Goal: Navigation & Orientation: Find specific page/section

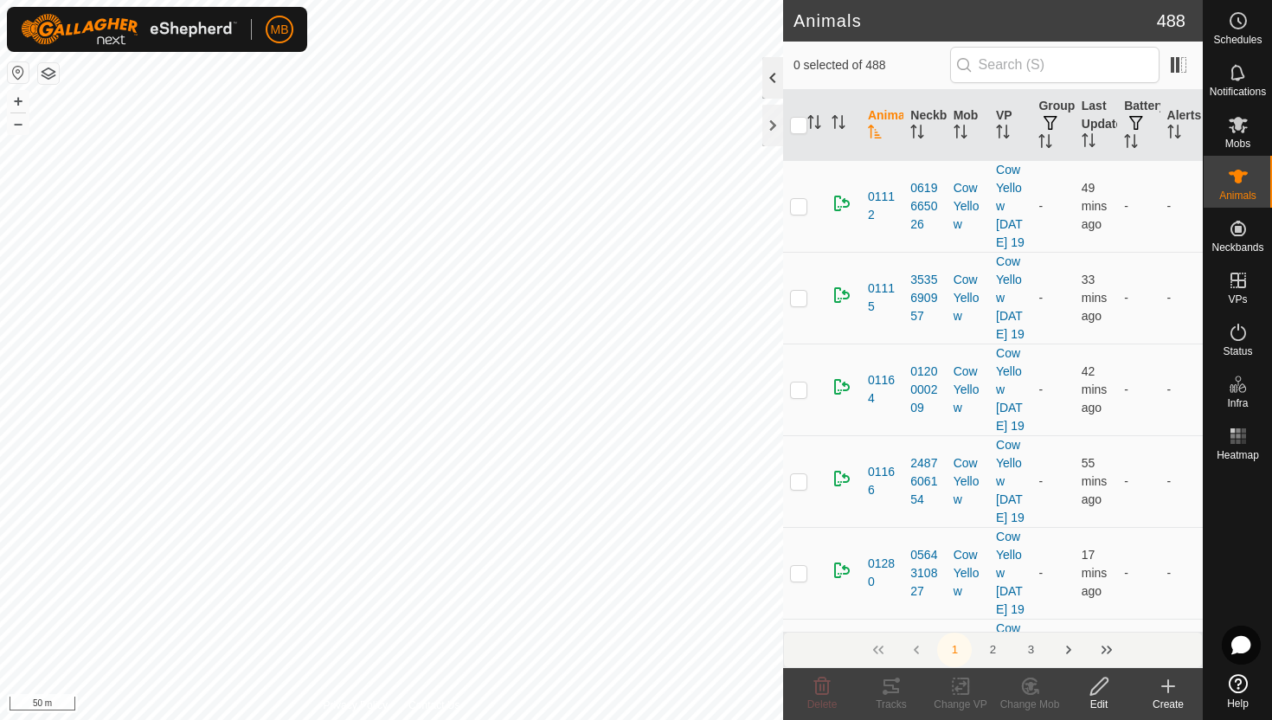
click at [767, 80] on div at bounding box center [772, 78] width 21 height 42
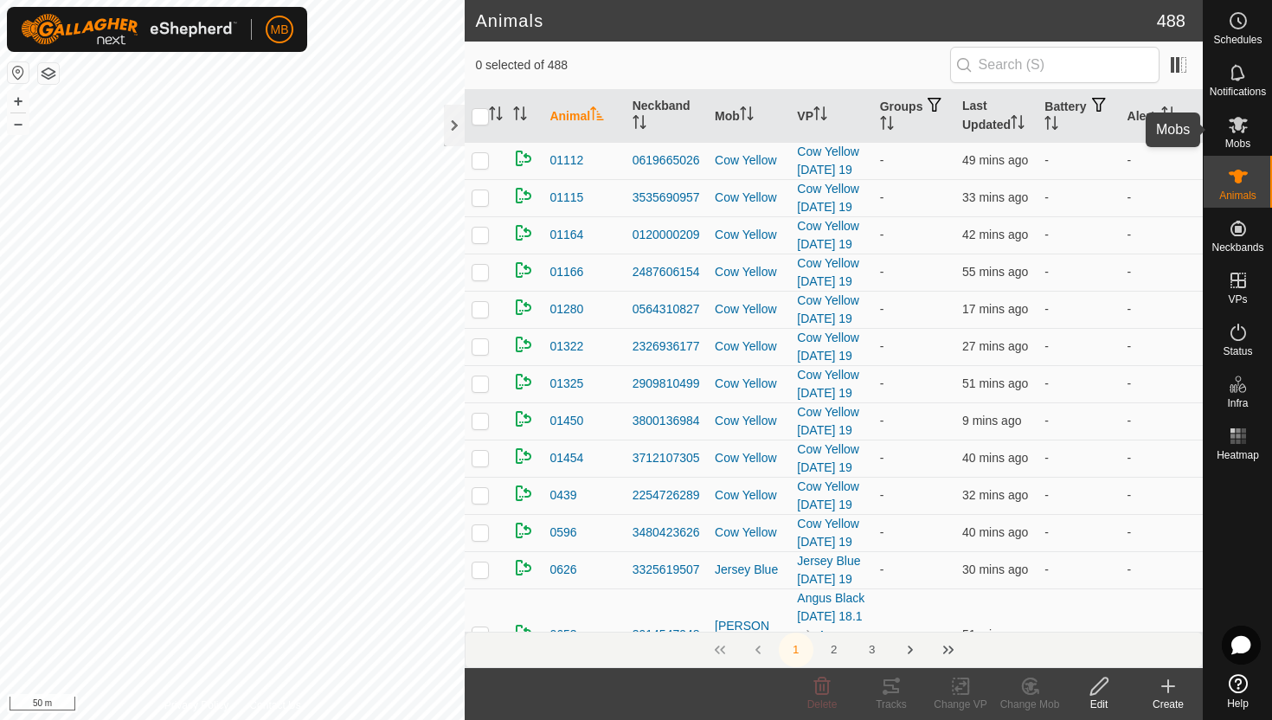
click at [1238, 133] on icon at bounding box center [1238, 124] width 21 height 21
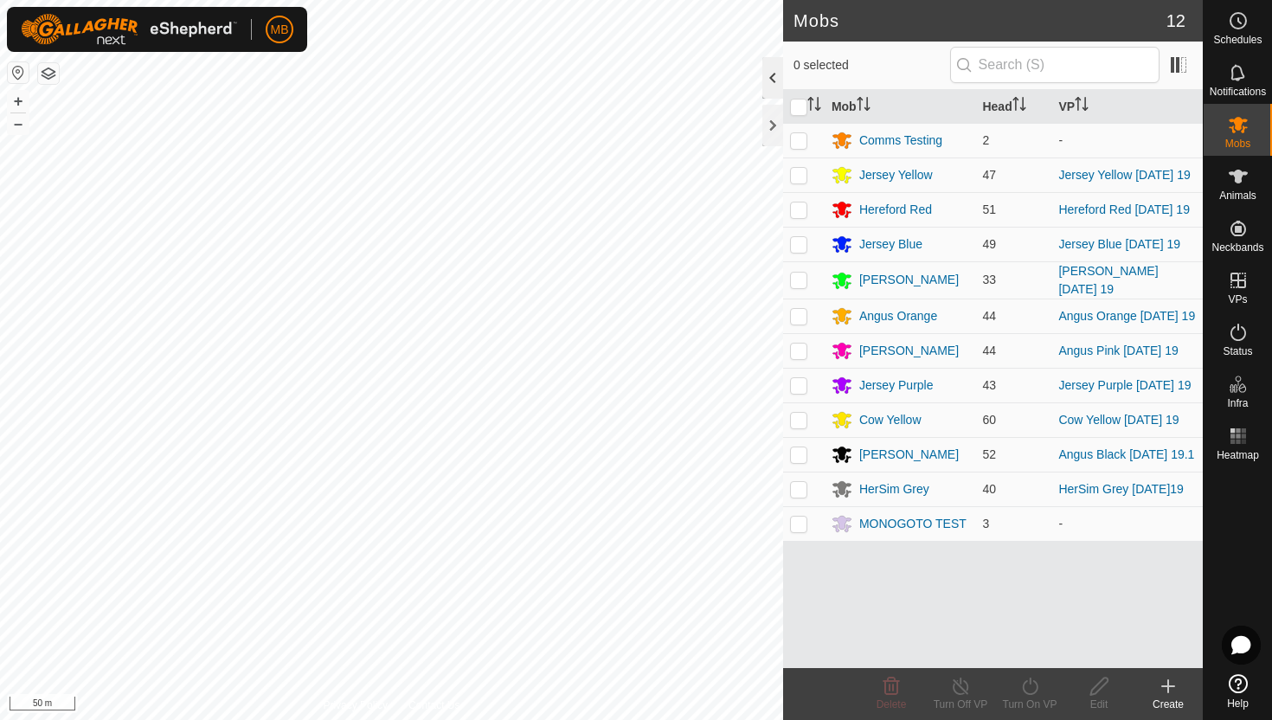
click at [772, 79] on div at bounding box center [772, 78] width 21 height 42
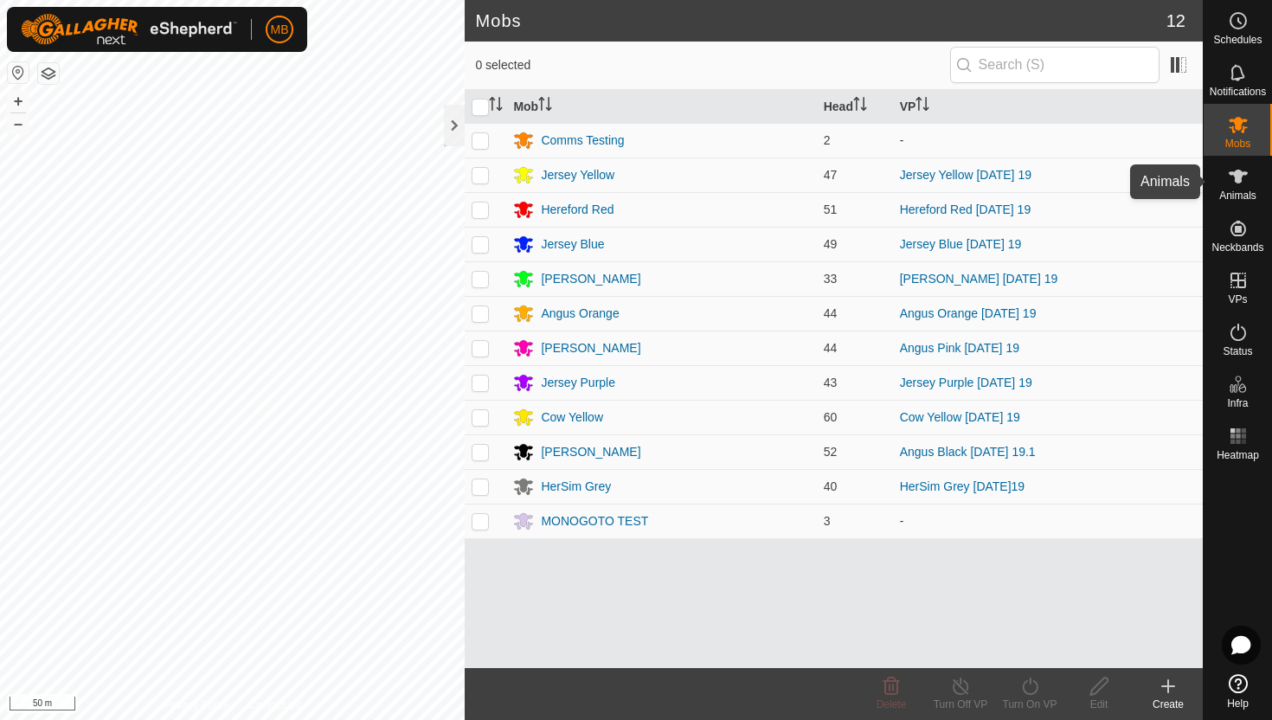
click at [1242, 179] on icon at bounding box center [1238, 176] width 21 height 21
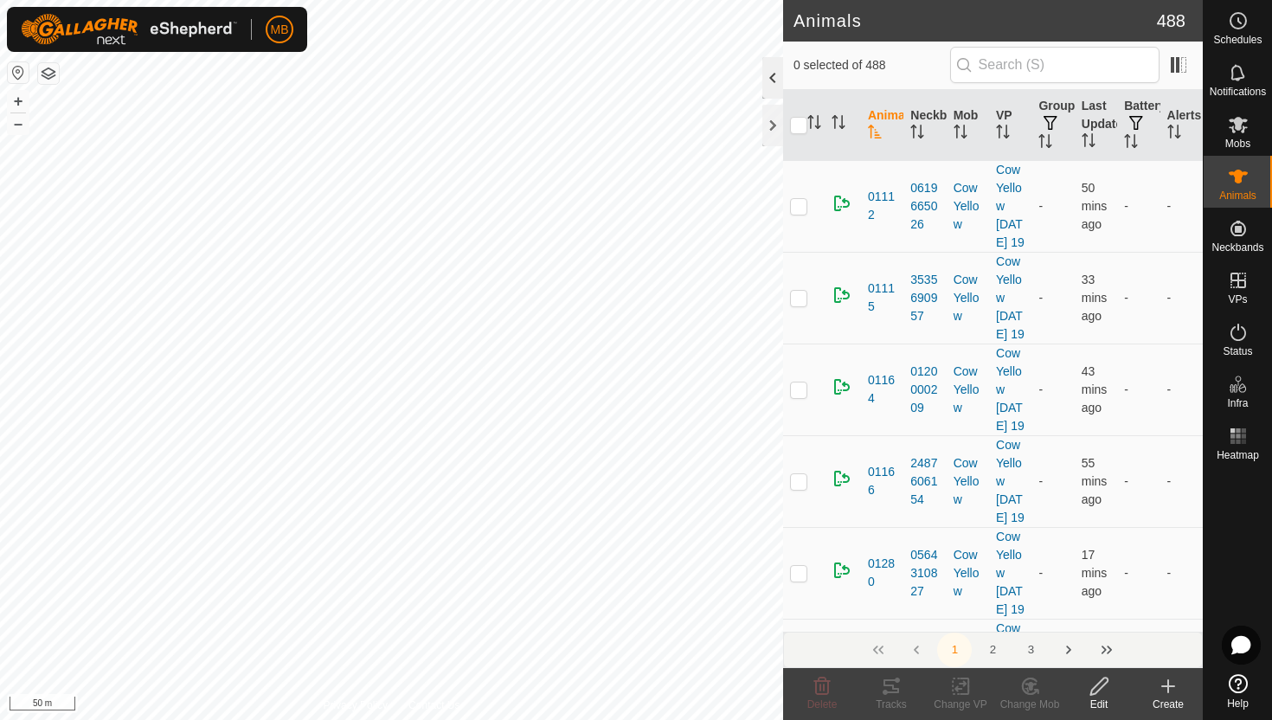
click at [775, 77] on div at bounding box center [772, 78] width 21 height 42
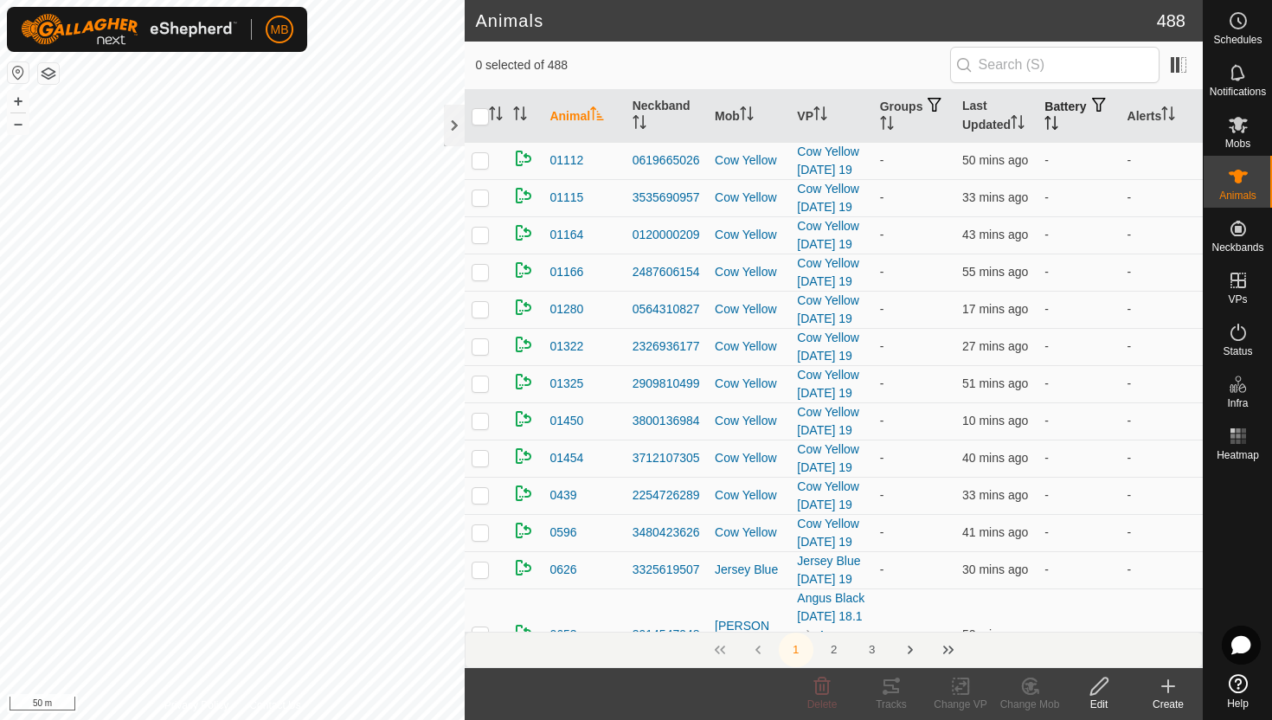
click at [1058, 126] on icon "Activate to sort" at bounding box center [1051, 123] width 14 height 14
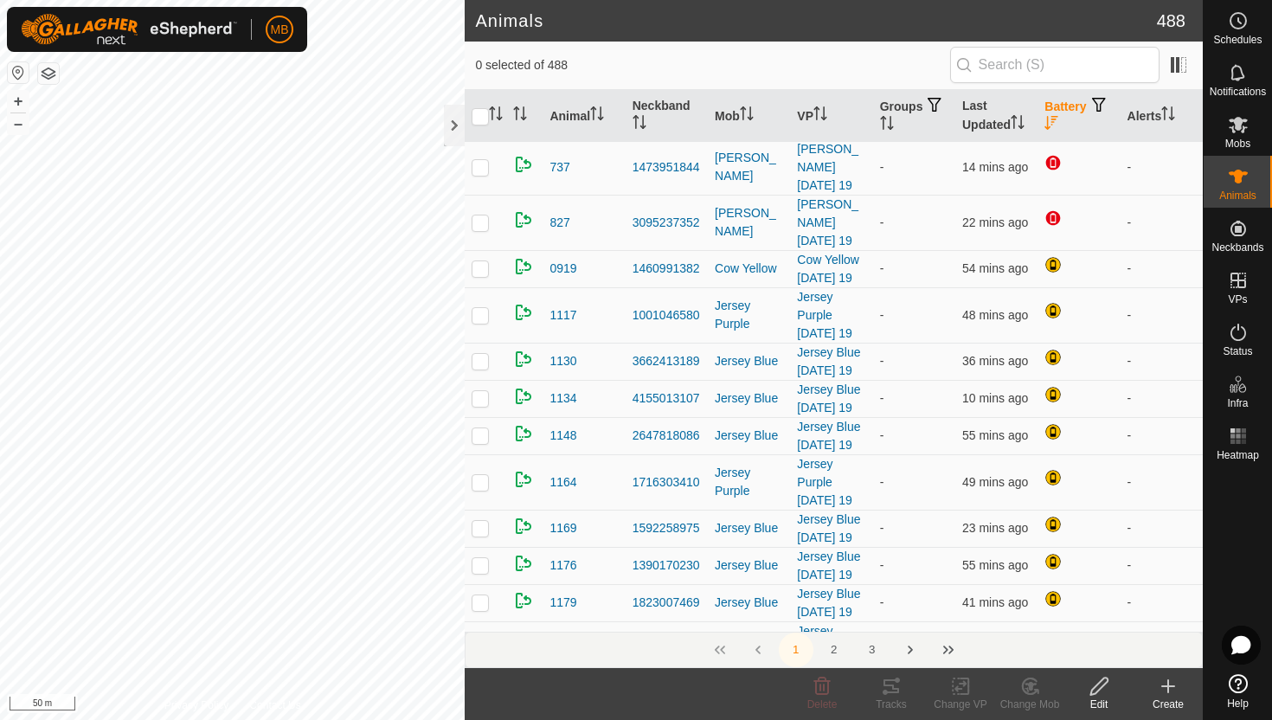
scroll to position [1037, 0]
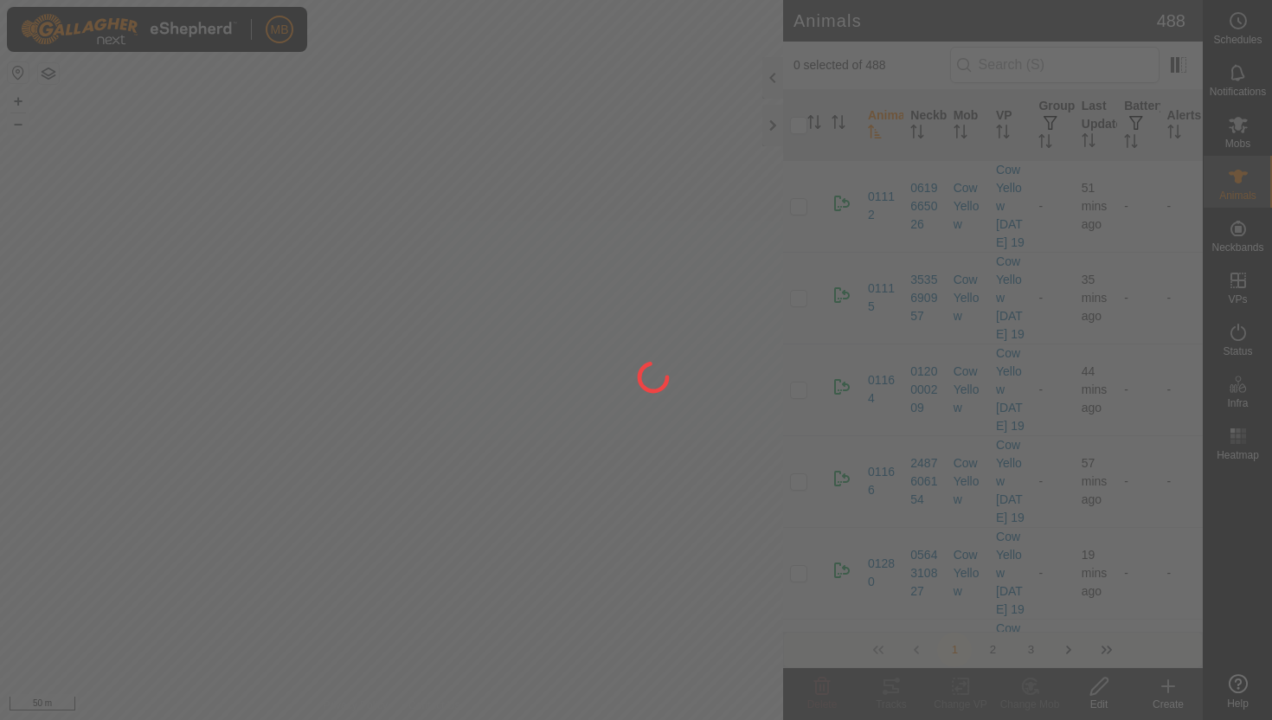
click at [773, 80] on div at bounding box center [636, 360] width 1272 height 720
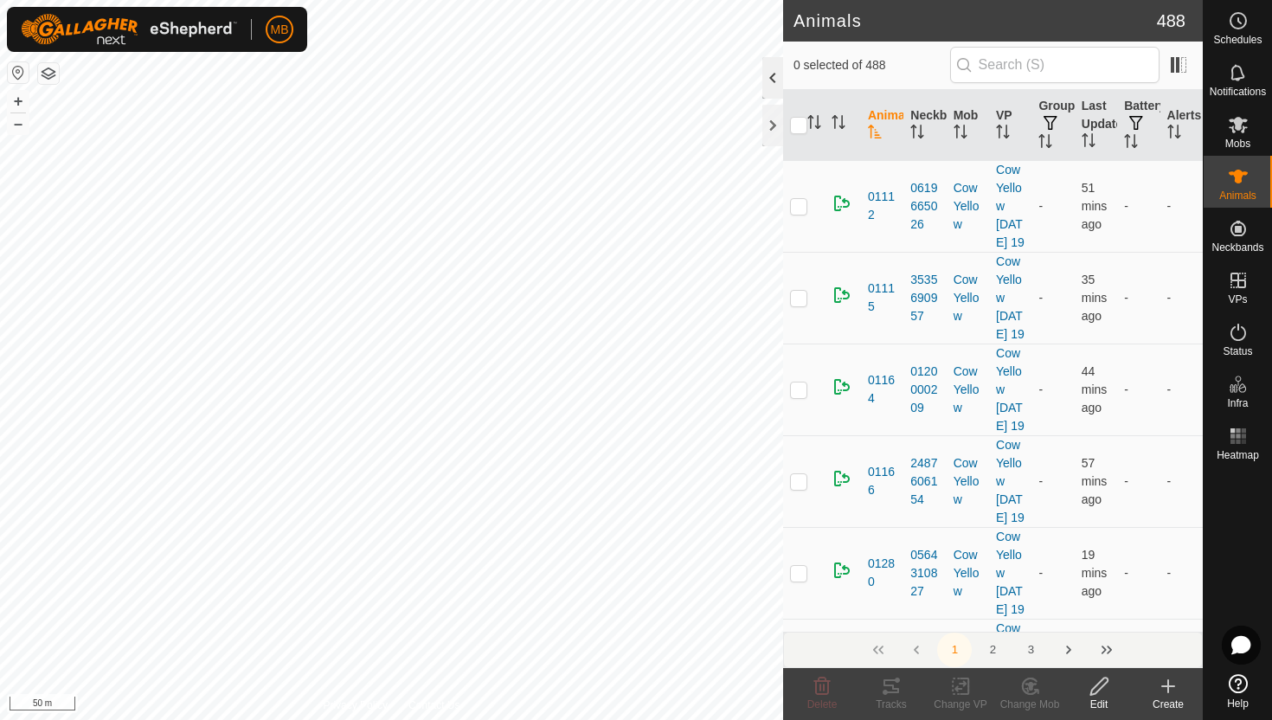
click at [778, 79] on div at bounding box center [772, 78] width 21 height 42
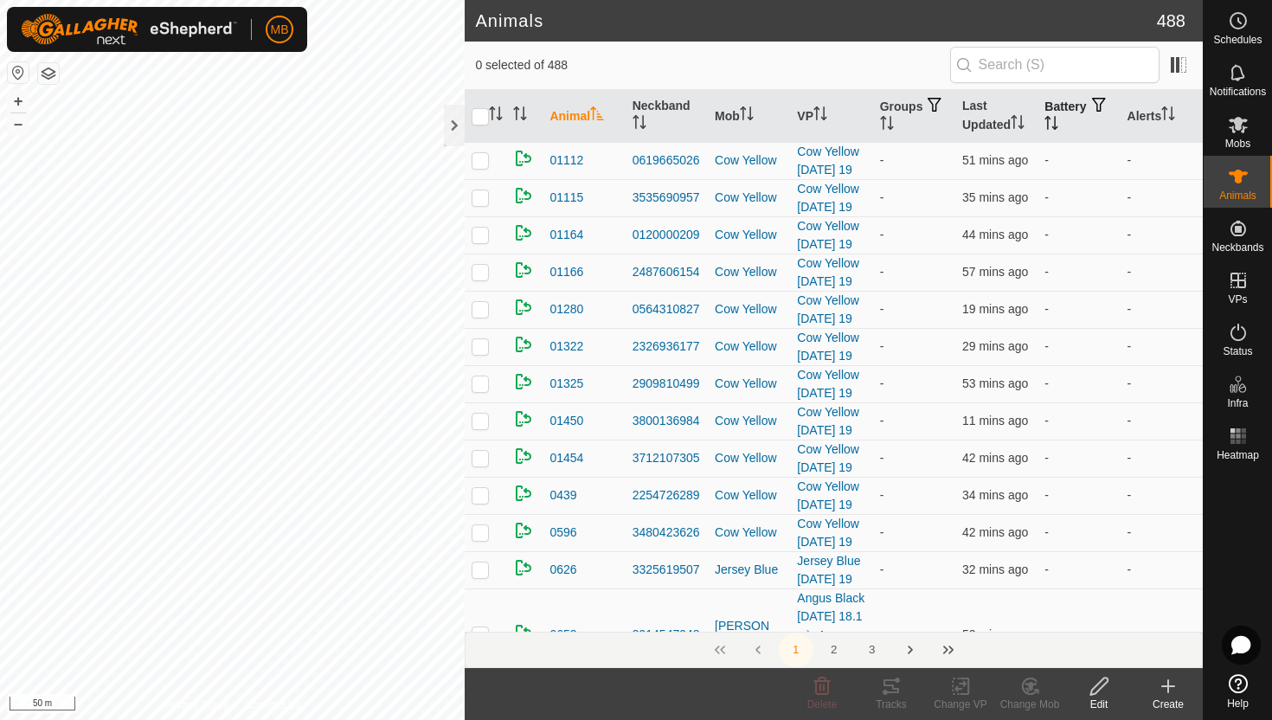
click at [1087, 114] on button "button" at bounding box center [1099, 105] width 24 height 17
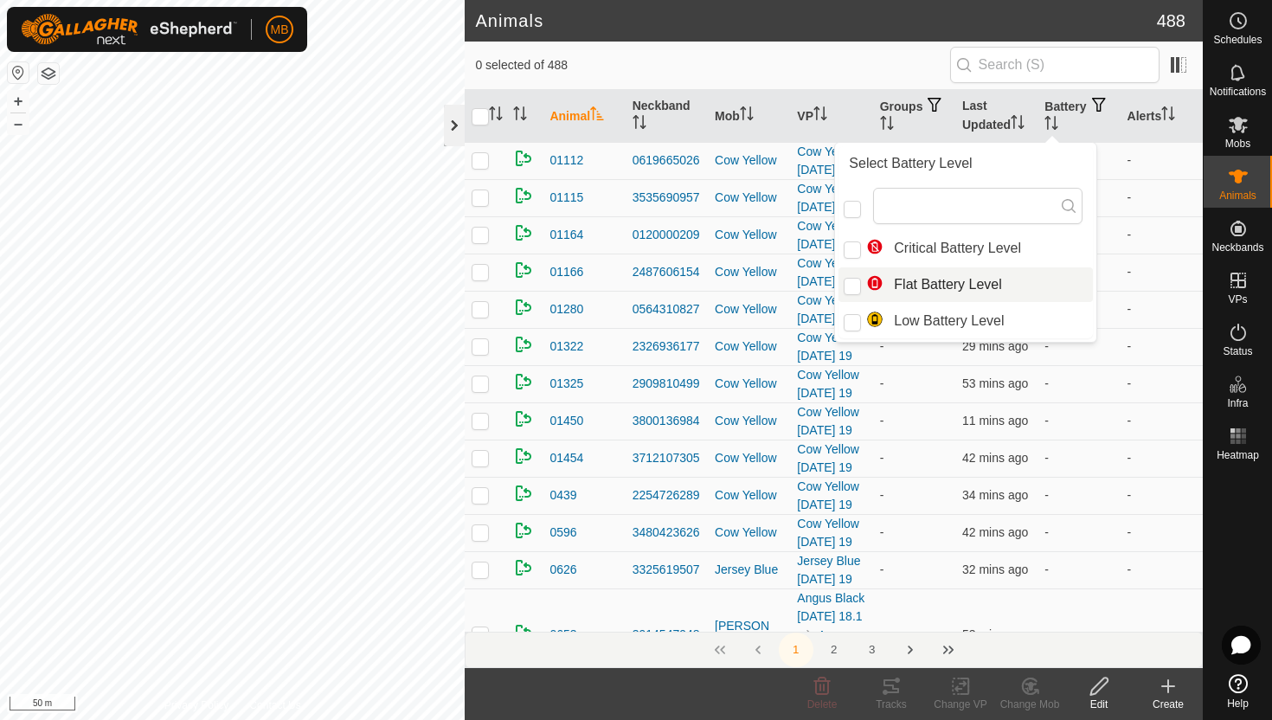
click at [452, 119] on div at bounding box center [454, 126] width 21 height 42
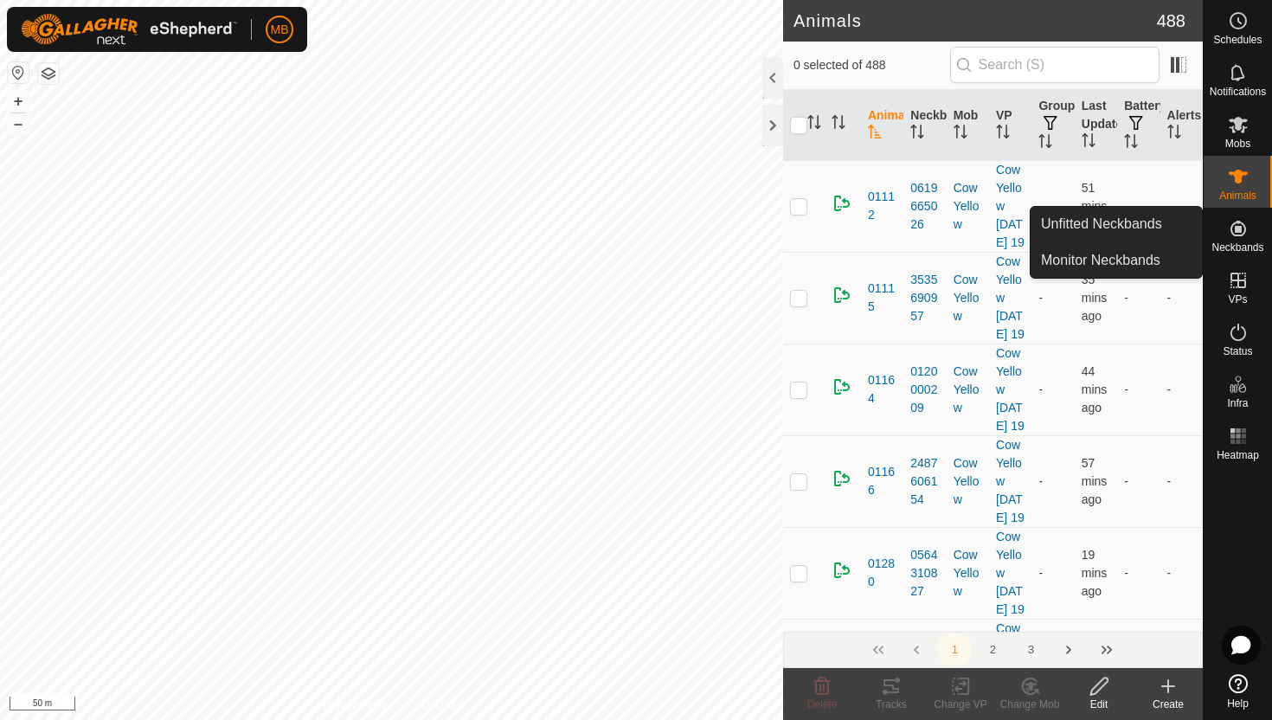
click at [1237, 230] on icon at bounding box center [1238, 229] width 16 height 16
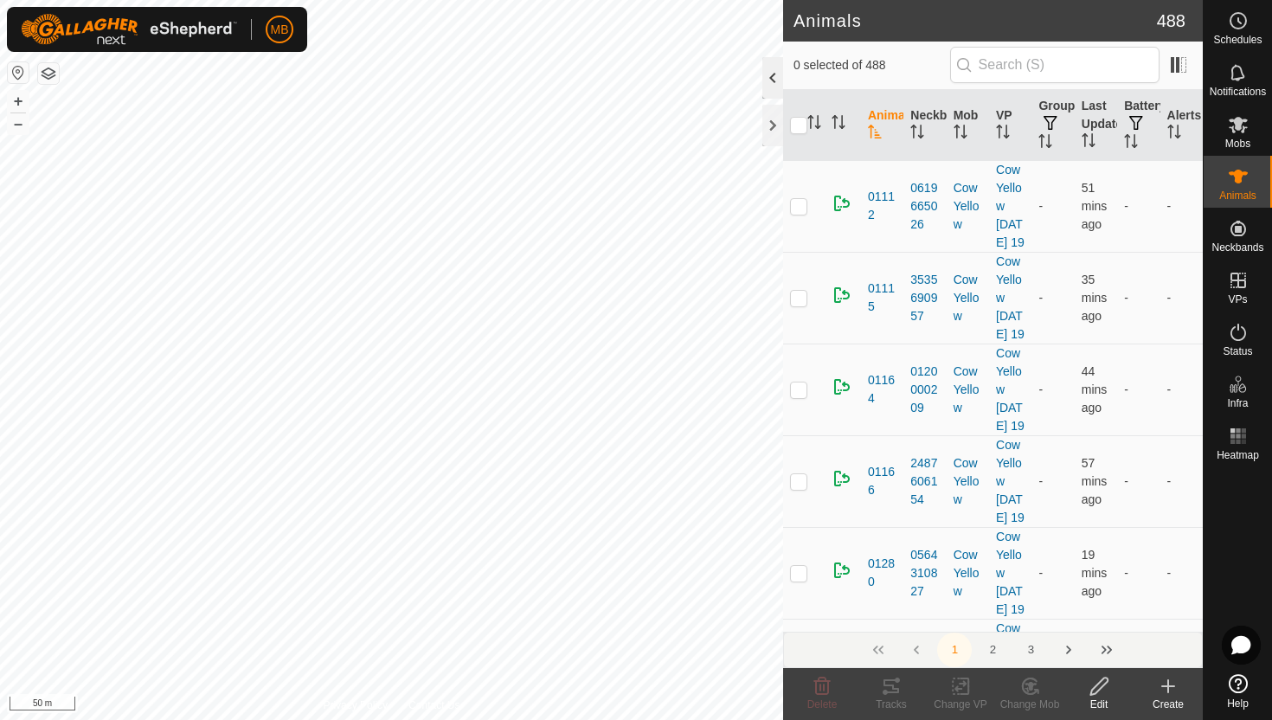
click at [772, 78] on div at bounding box center [772, 78] width 21 height 42
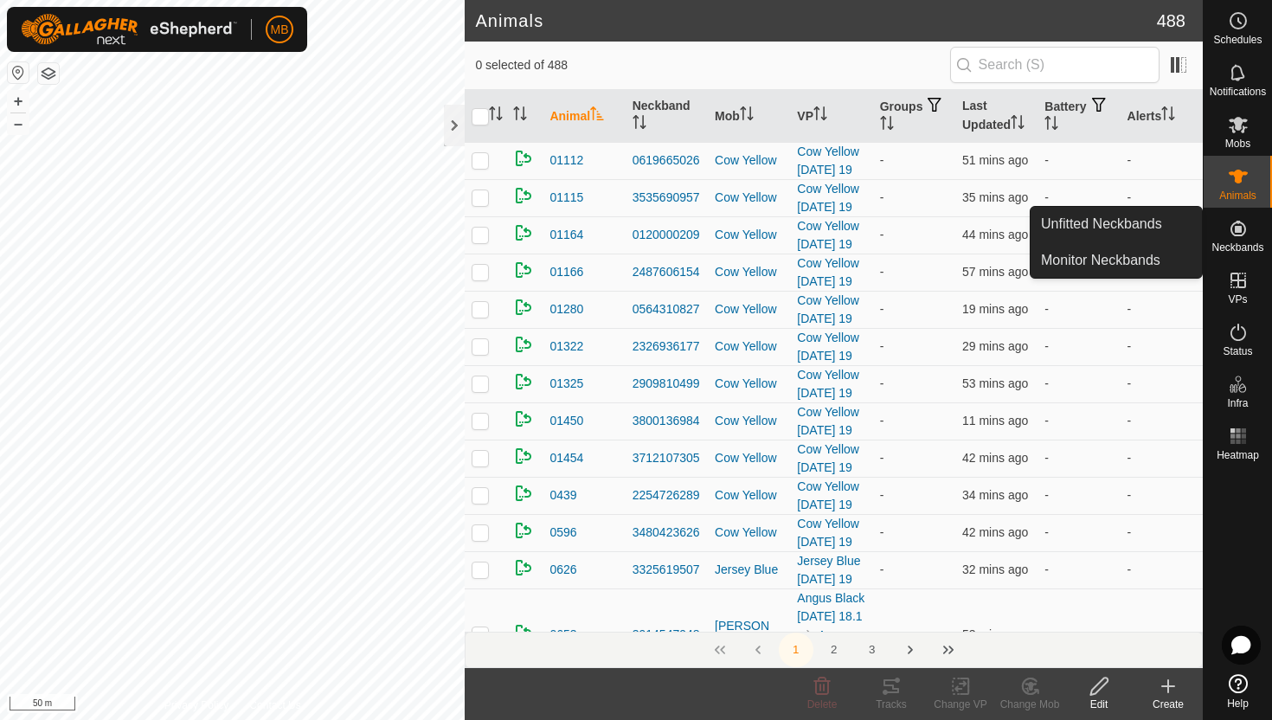
click at [1237, 240] on es-neckbands-svg-icon at bounding box center [1237, 229] width 31 height 28
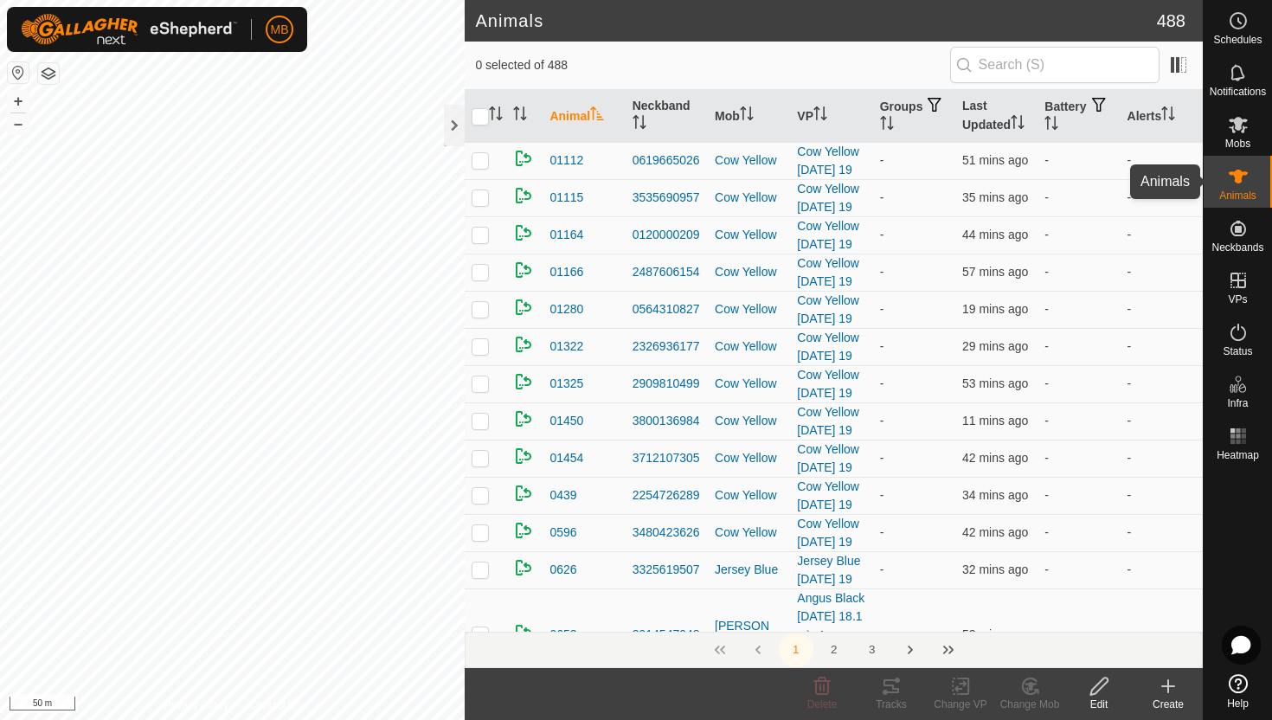
click at [1244, 196] on span "Animals" at bounding box center [1237, 195] width 37 height 10
click at [1058, 121] on icon "Activate to sort" at bounding box center [1051, 123] width 14 height 14
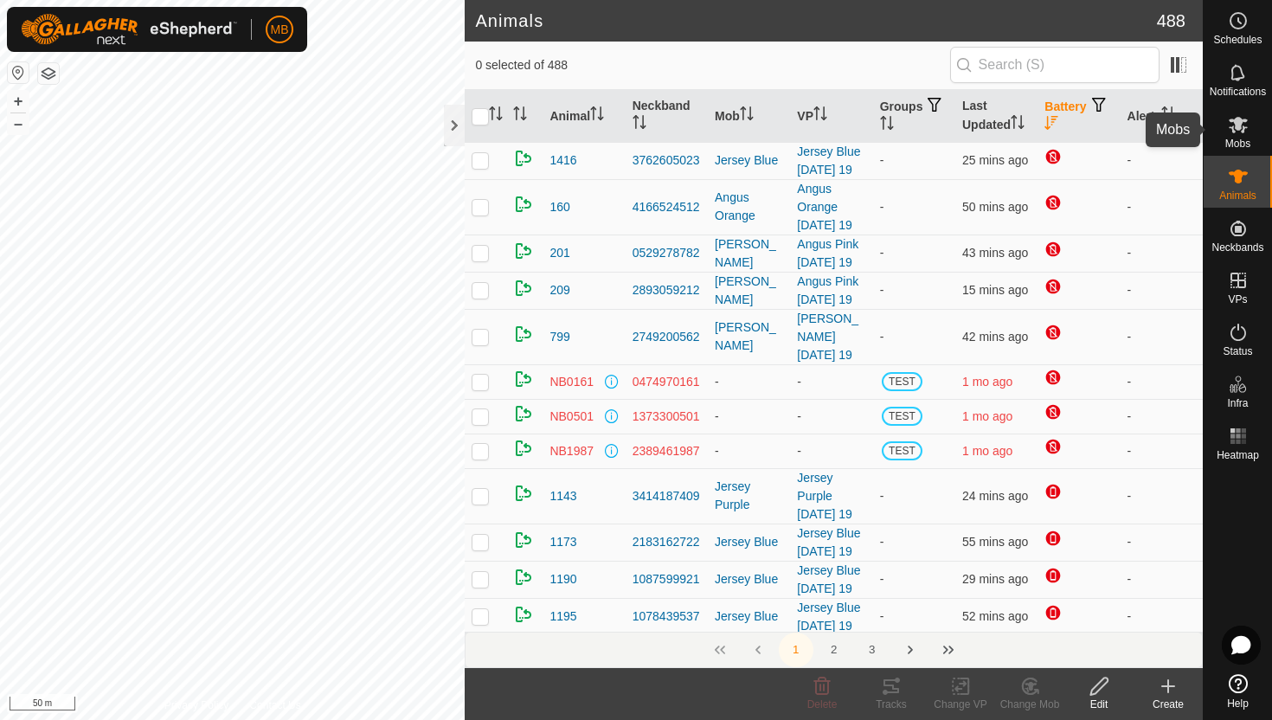
click at [1238, 138] on span "Mobs" at bounding box center [1237, 143] width 25 height 10
